Goal: Transaction & Acquisition: Download file/media

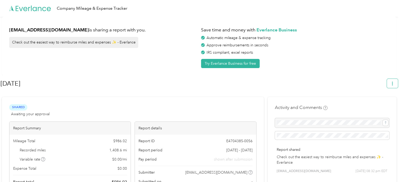
click at [395, 86] on button "button" at bounding box center [391, 83] width 11 height 9
click at [385, 93] on span "Copy share link" at bounding box center [383, 96] width 24 height 11
click at [389, 9] on icon at bounding box center [389, 10] width 4 height 5
click at [397, 85] on button "button" at bounding box center [391, 83] width 11 height 9
click at [381, 106] on span "Download" at bounding box center [379, 109] width 17 height 6
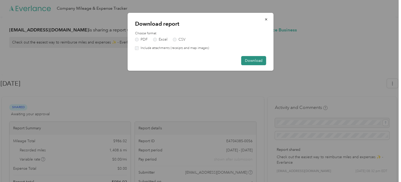
click at [255, 62] on button "Download" at bounding box center [253, 60] width 25 height 9
